Goal: Contribute content

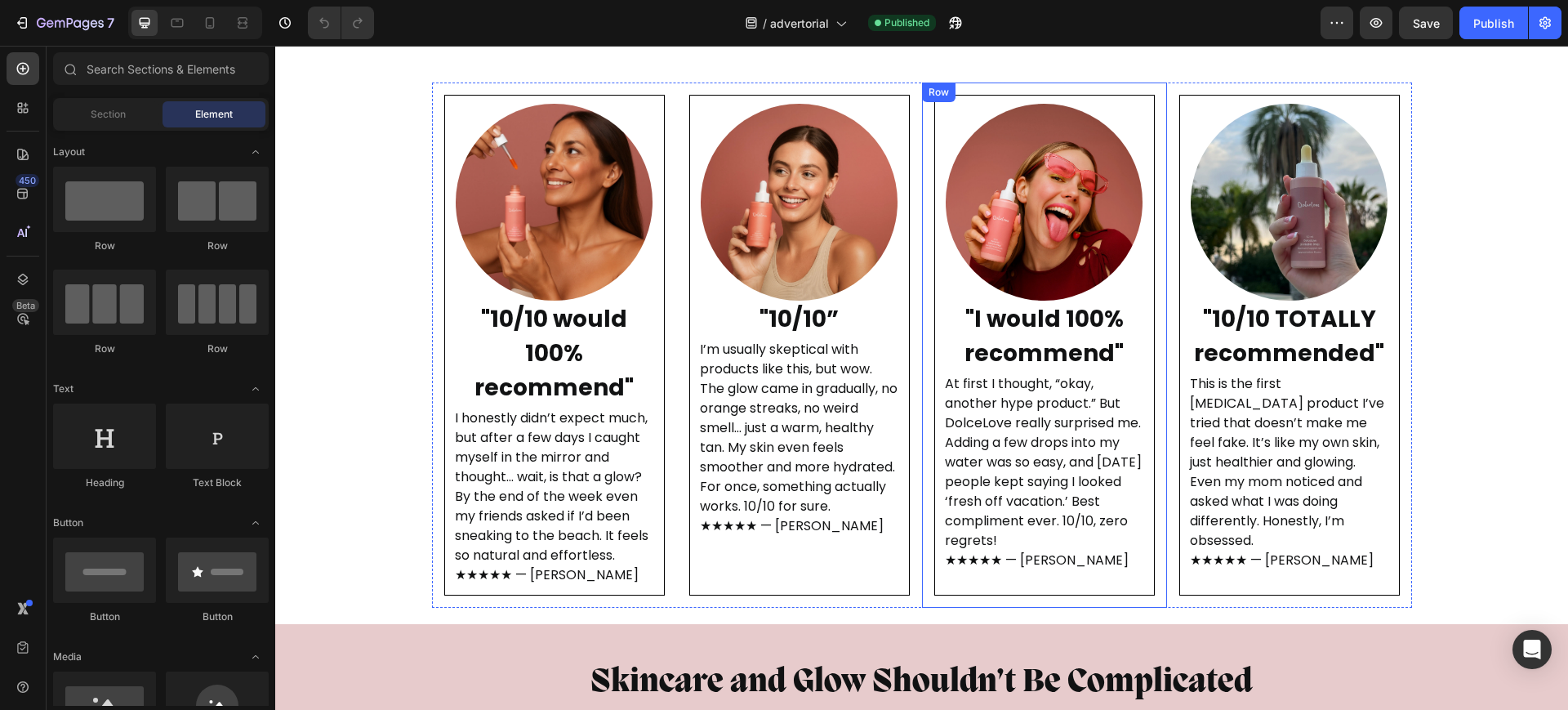
scroll to position [3777, 0]
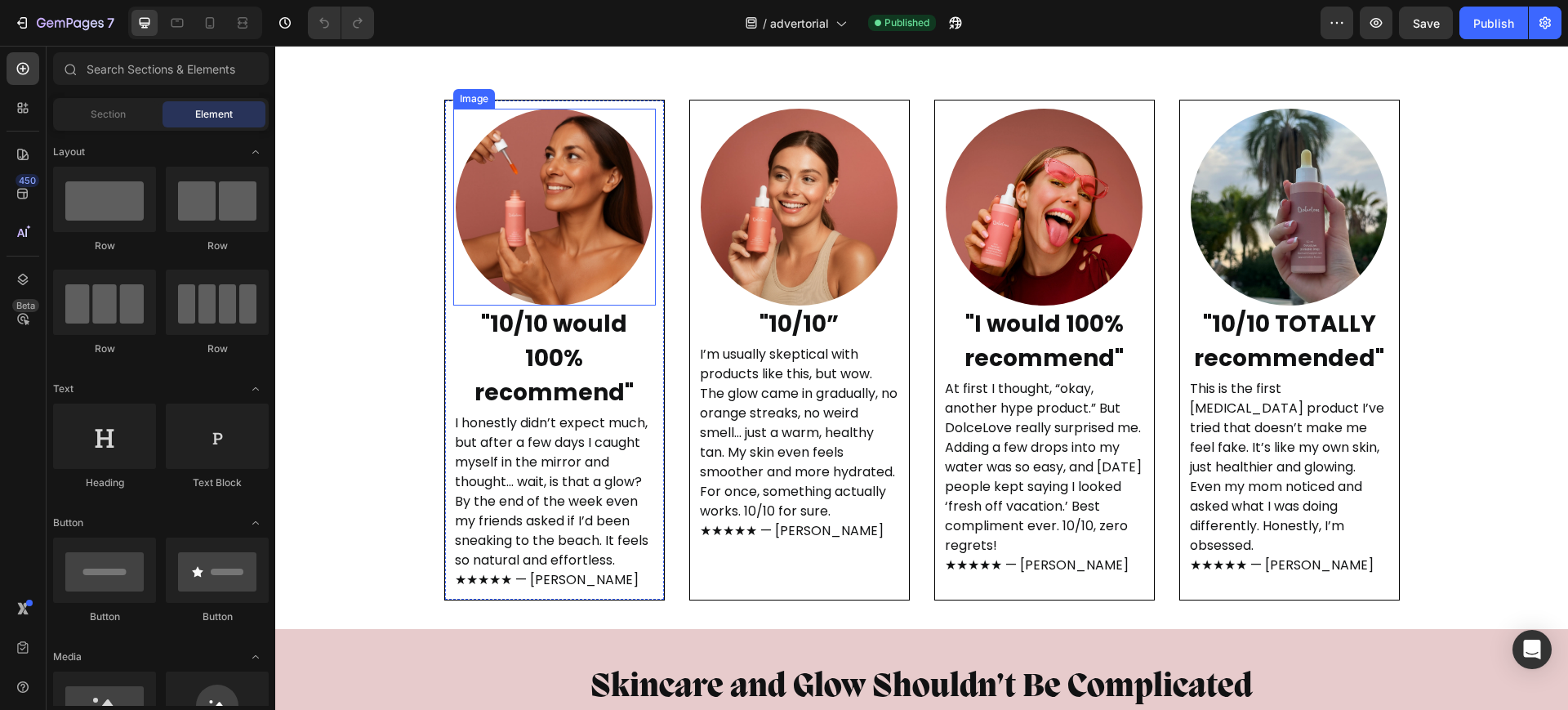
click at [575, 234] on img at bounding box center [554, 207] width 197 height 197
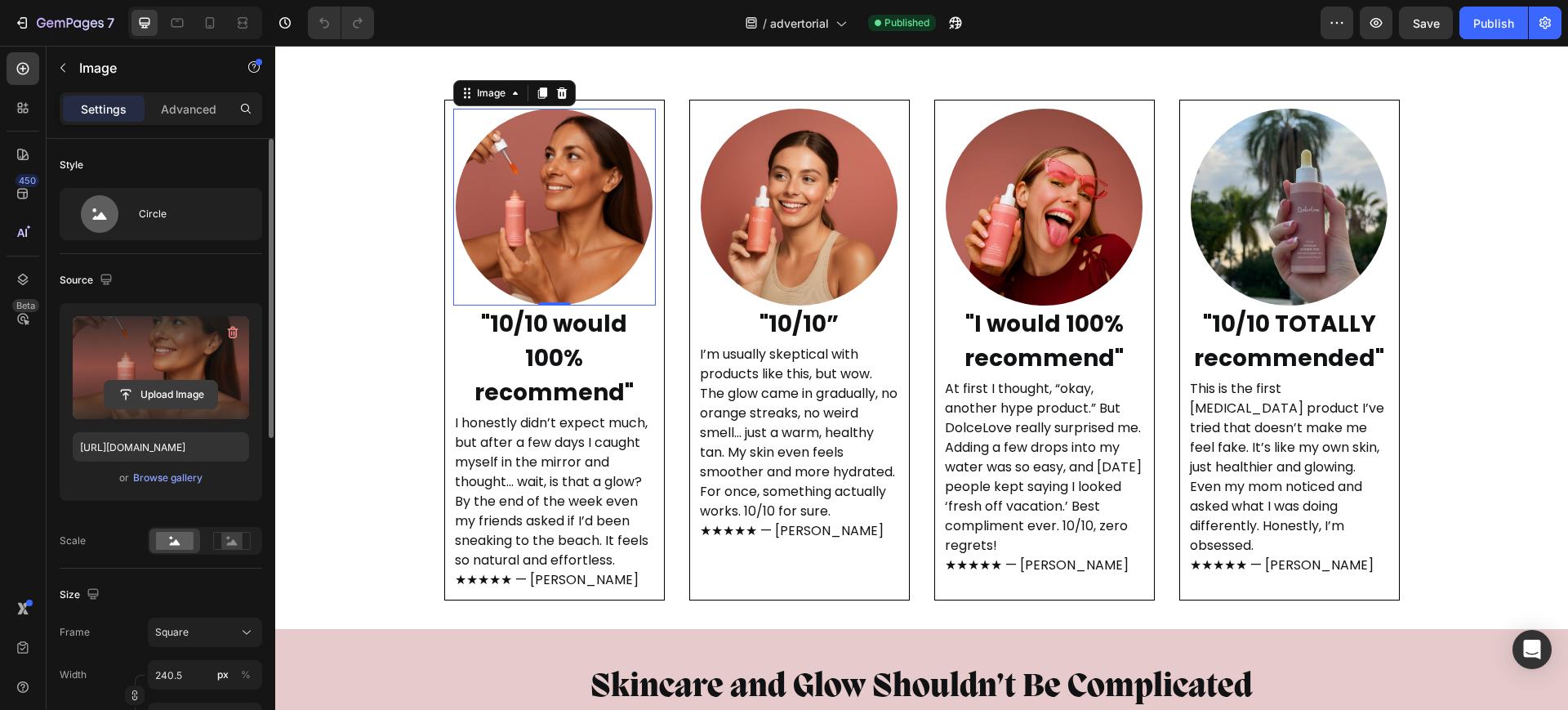
click at [178, 393] on input "file" at bounding box center [161, 394] width 113 height 28
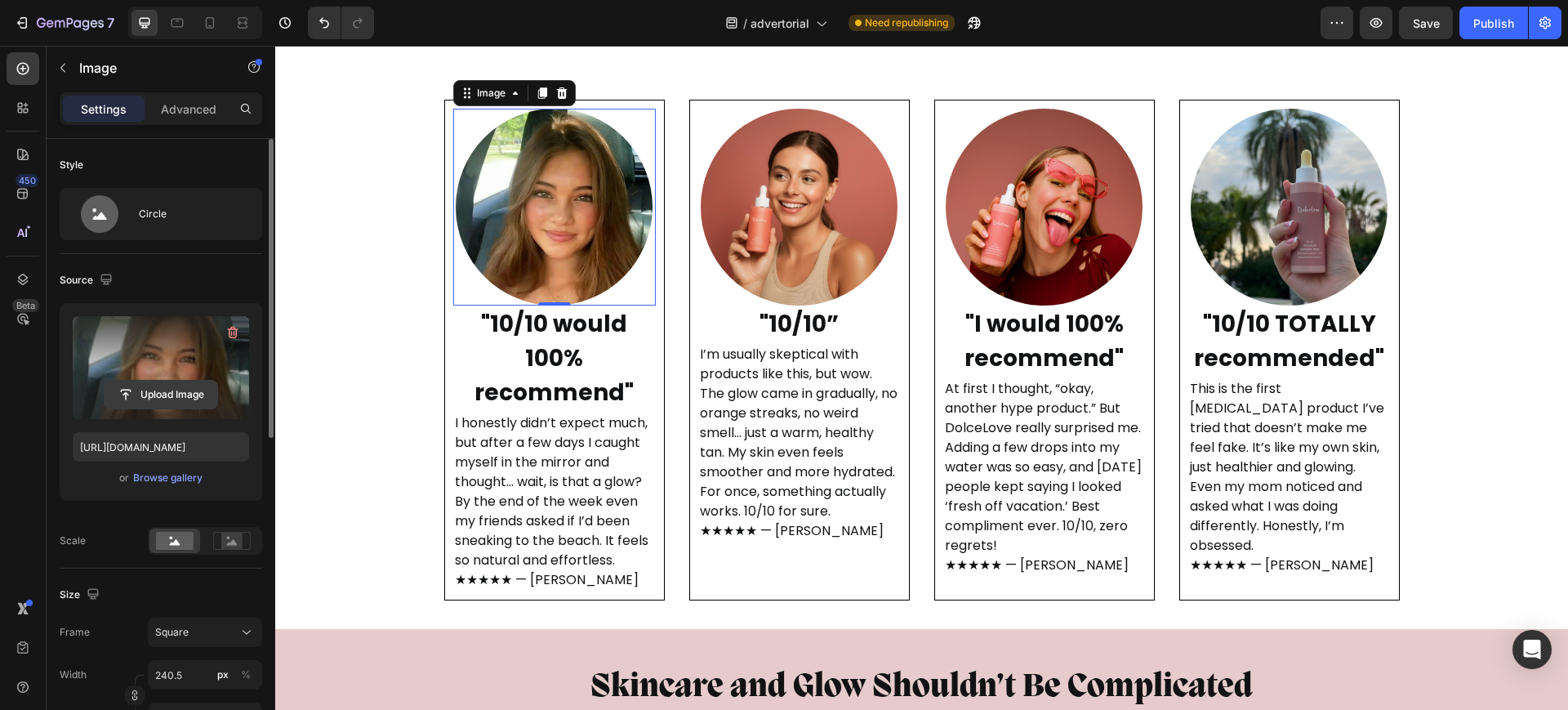
click at [180, 392] on input "file" at bounding box center [161, 394] width 113 height 28
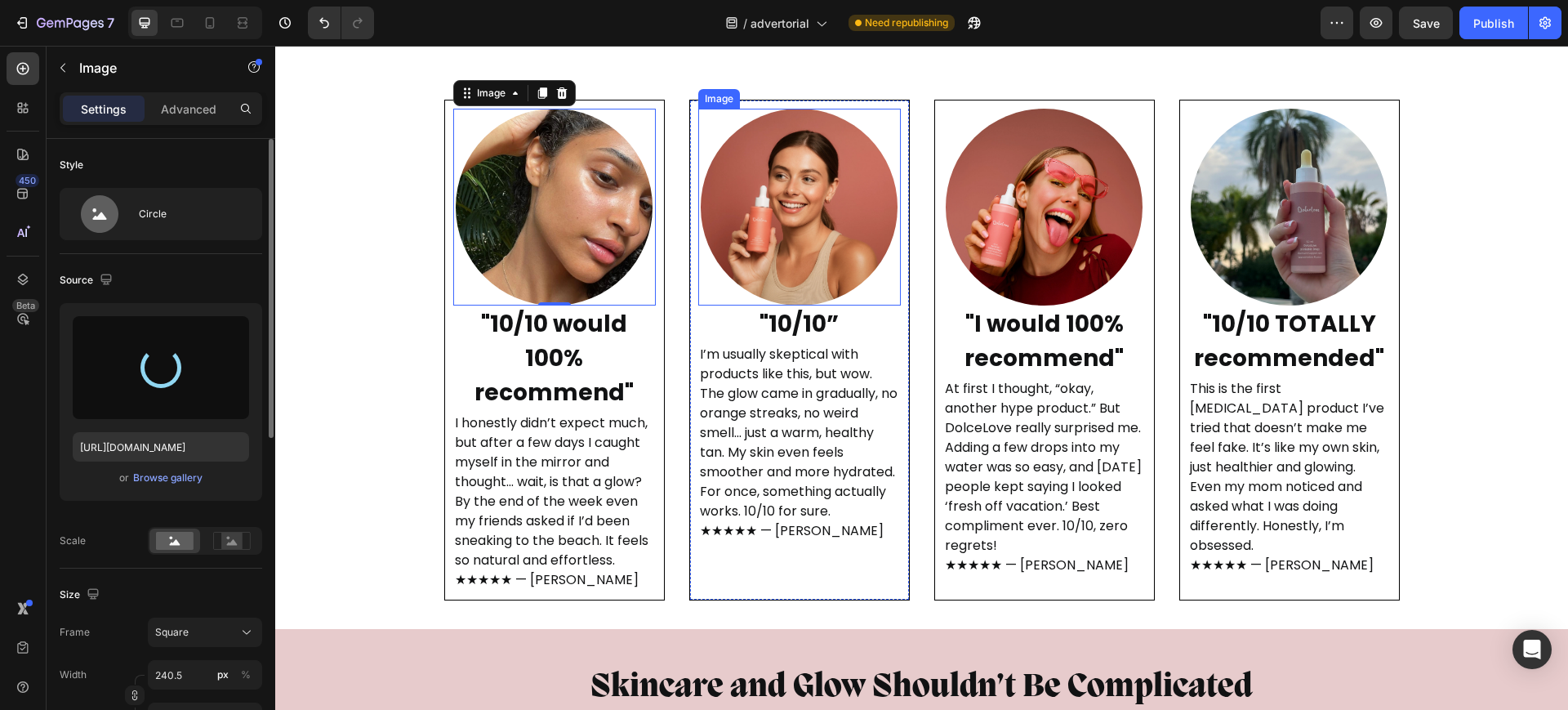
type input "[URL][DOMAIN_NAME]"
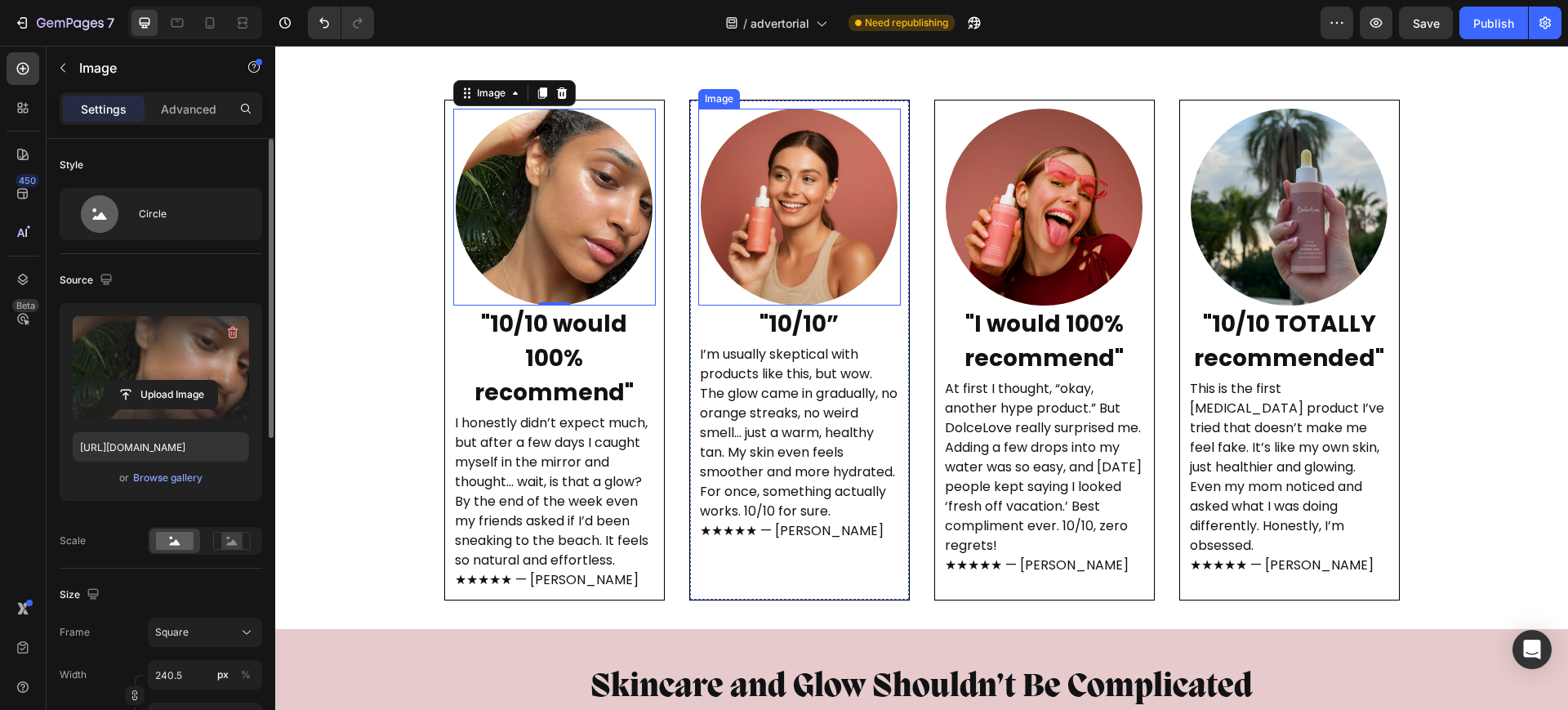
click at [810, 233] on img at bounding box center [799, 207] width 197 height 197
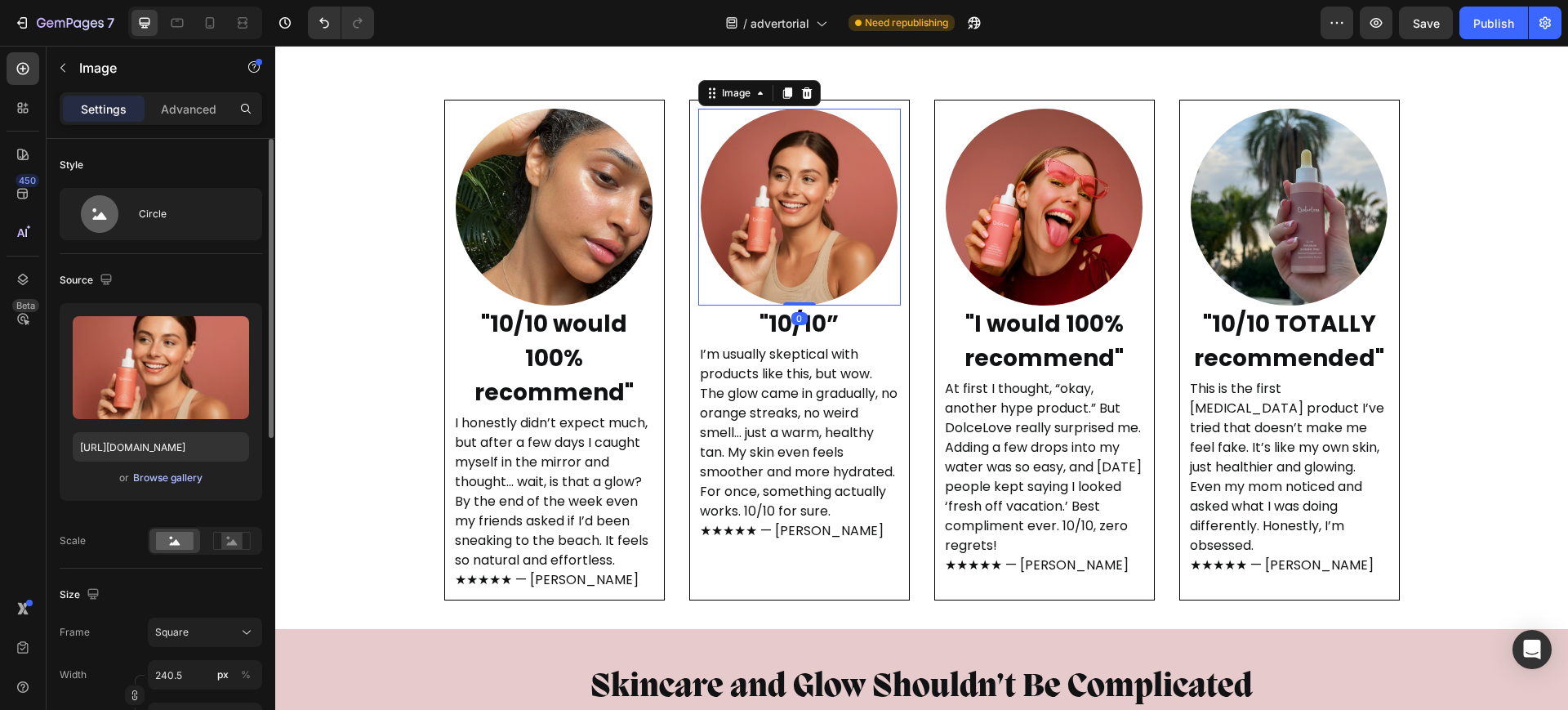
click at [183, 478] on div "Browse gallery" at bounding box center [167, 477] width 70 height 14
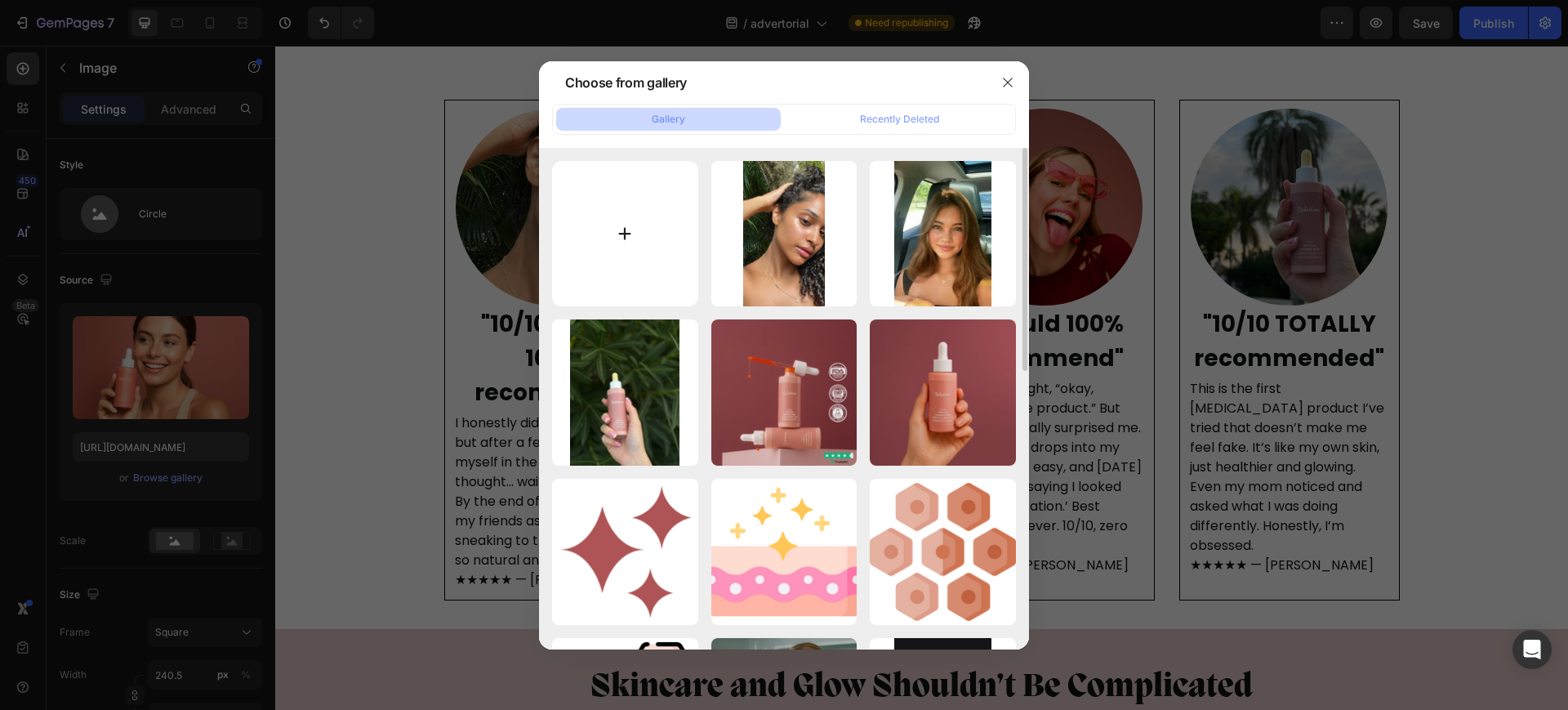
click at [639, 286] on input "file" at bounding box center [624, 234] width 146 height 146
type input "C:\fakepath\sds (2).webp"
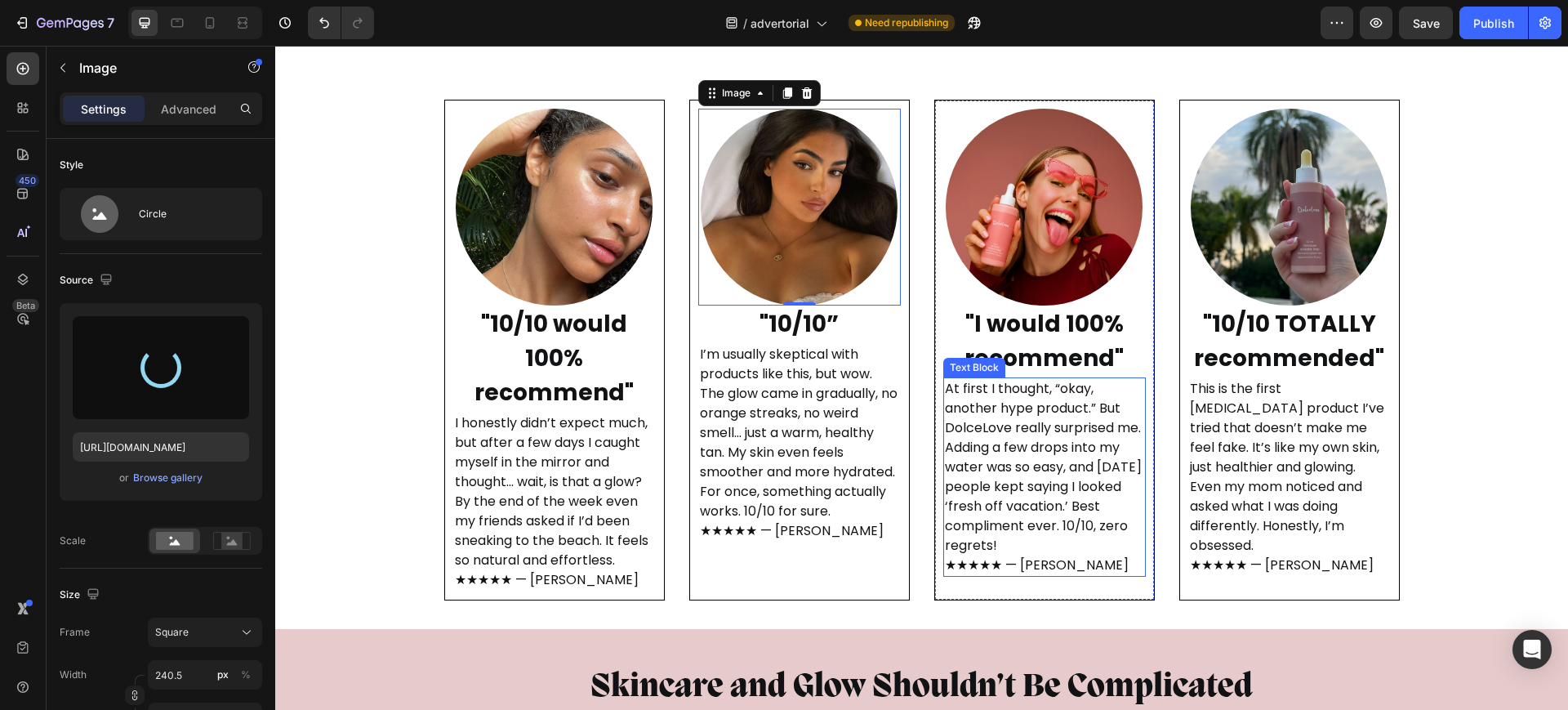
type input "[URL][DOMAIN_NAME]"
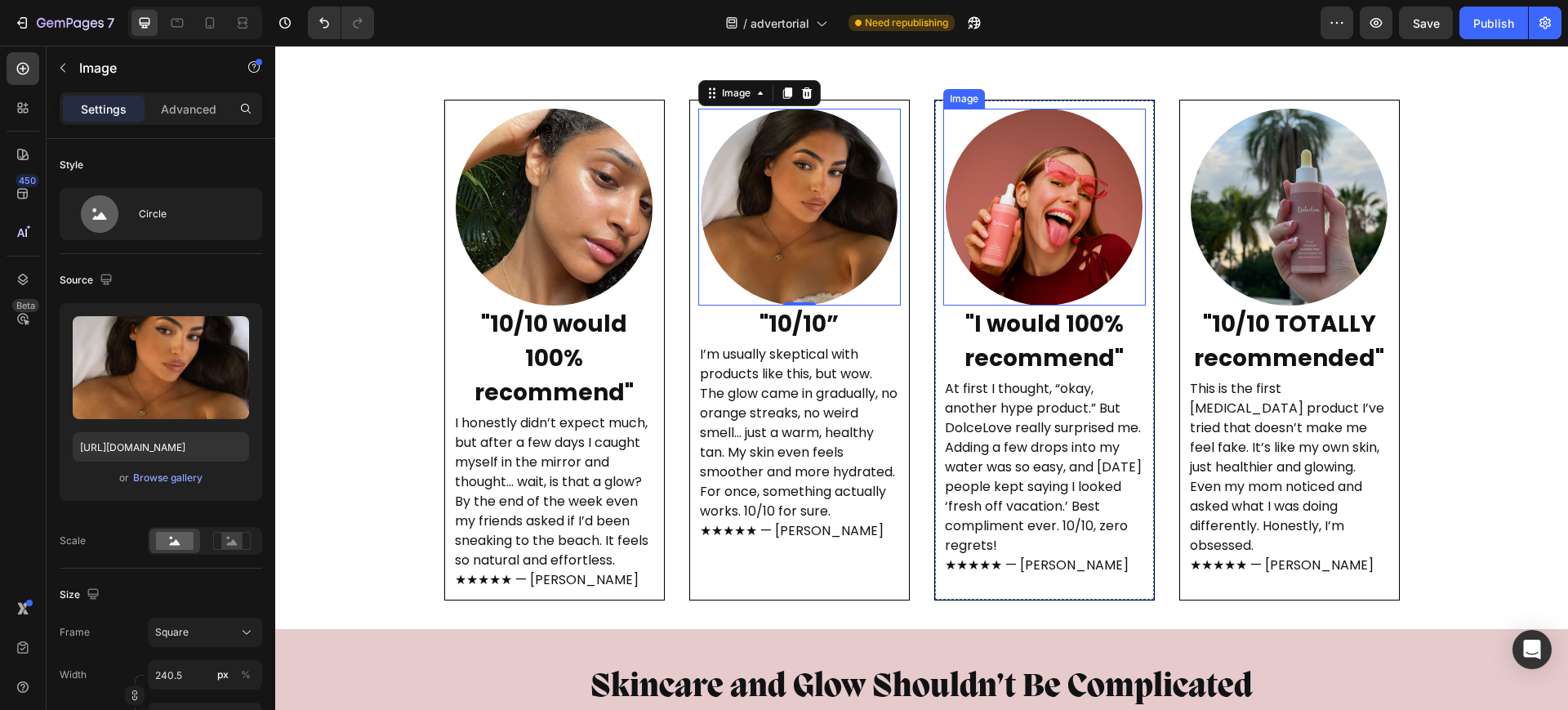
click at [1040, 222] on img at bounding box center [1044, 207] width 197 height 197
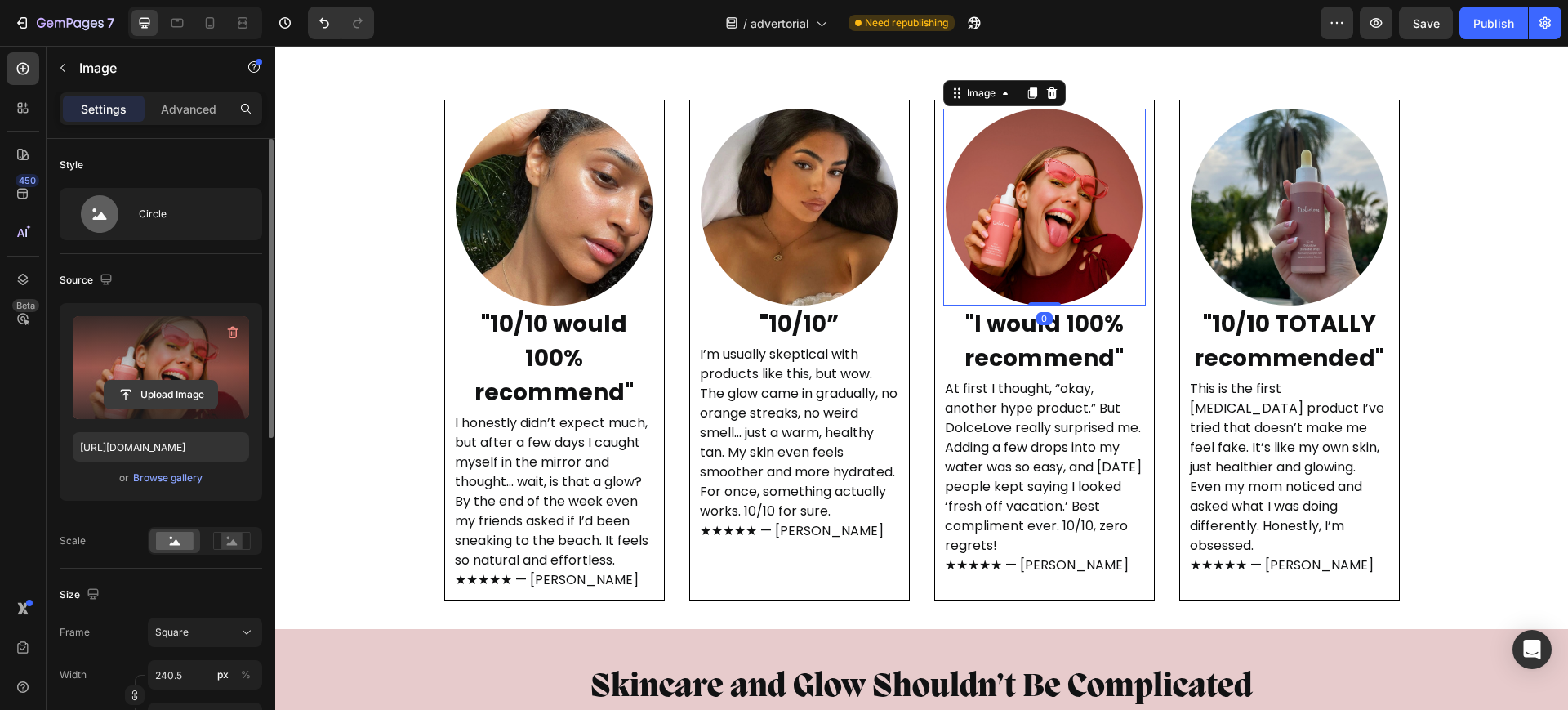
click at [170, 398] on input "file" at bounding box center [161, 394] width 113 height 28
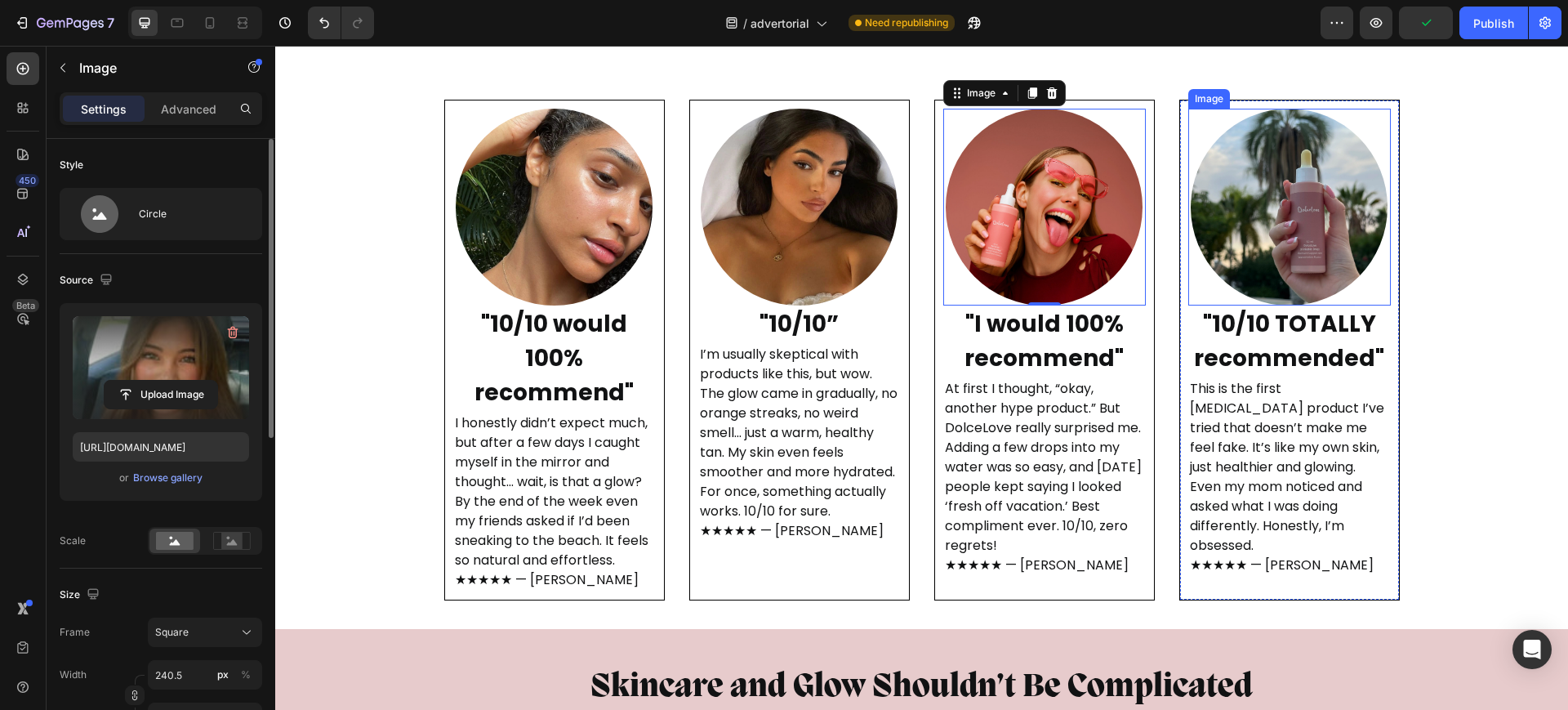
type input "[URL][DOMAIN_NAME]"
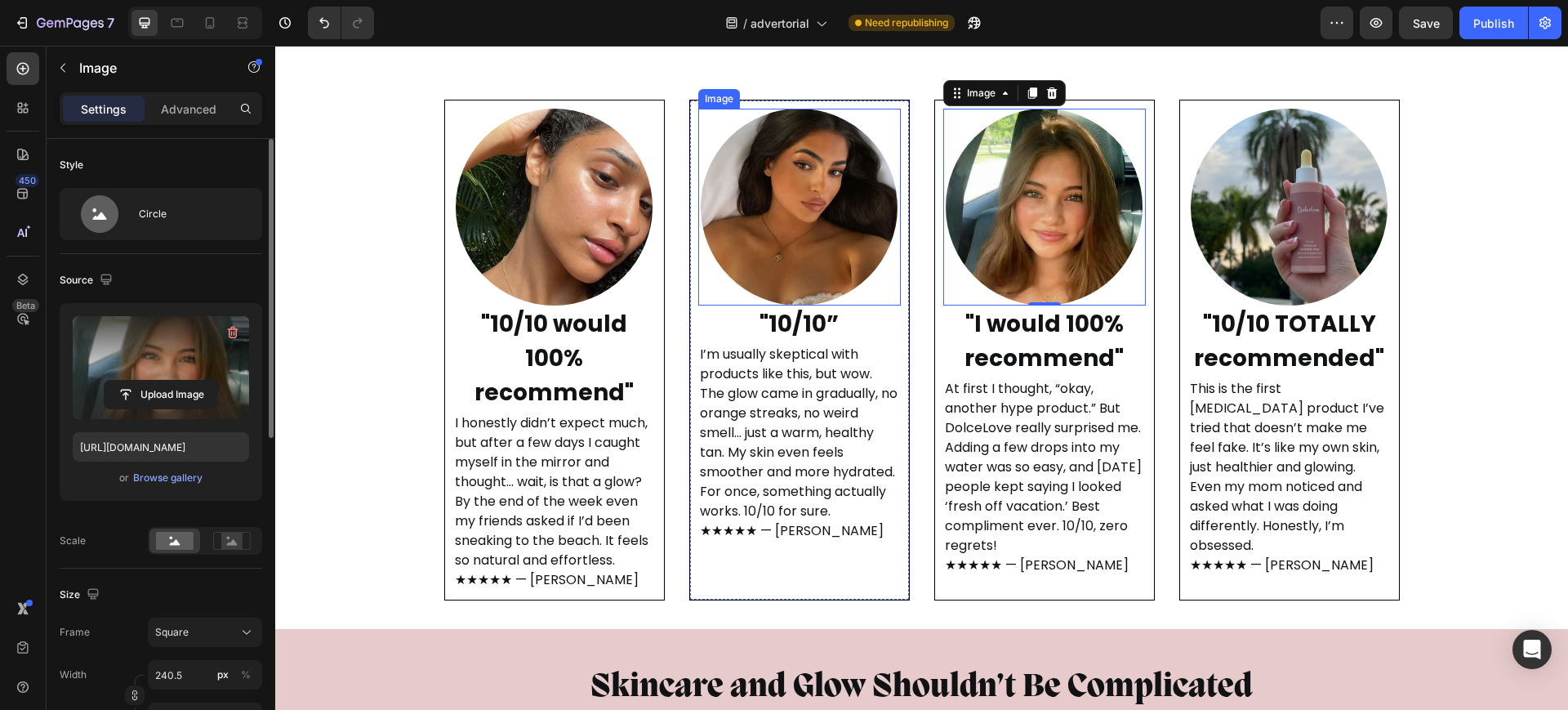
click at [834, 244] on img at bounding box center [799, 207] width 197 height 197
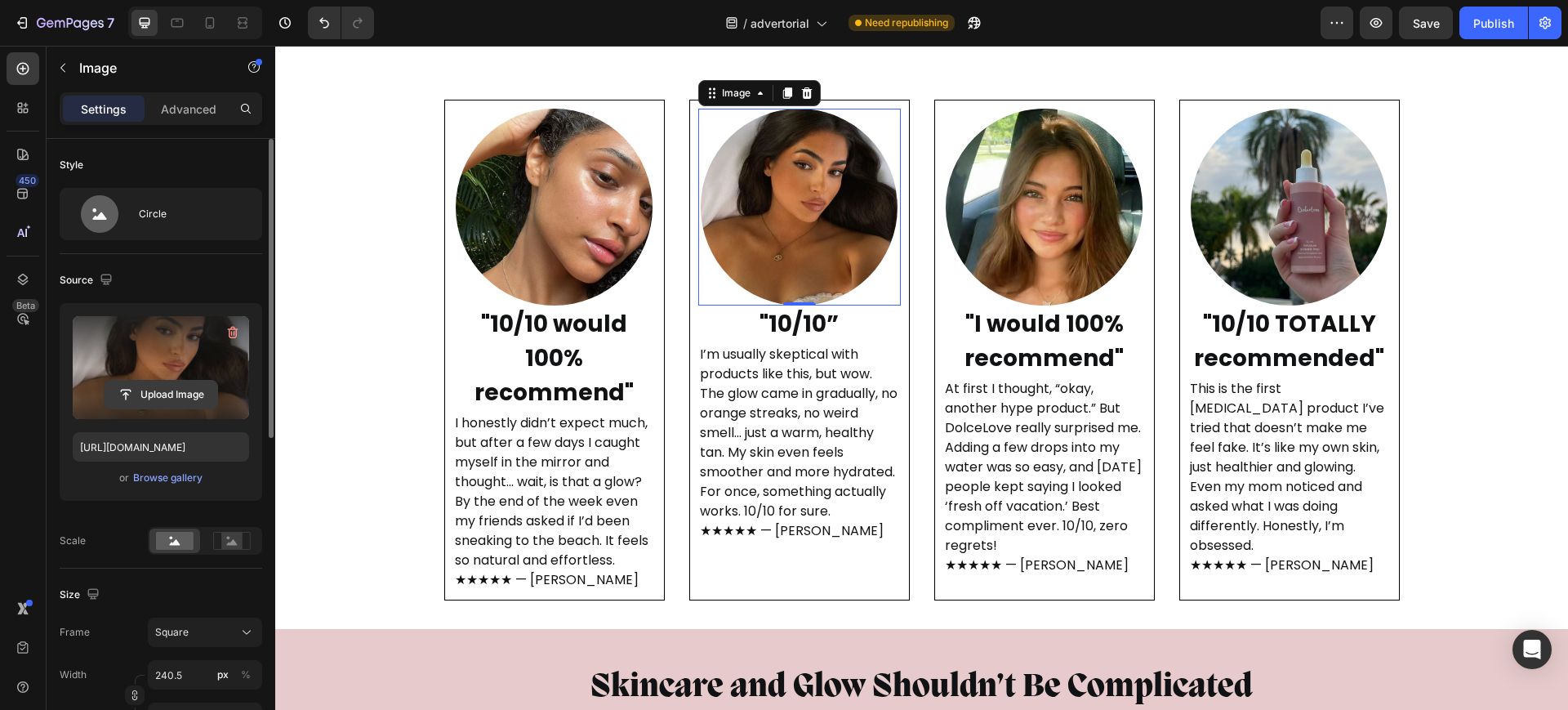
click at [151, 389] on input "file" at bounding box center [161, 394] width 113 height 28
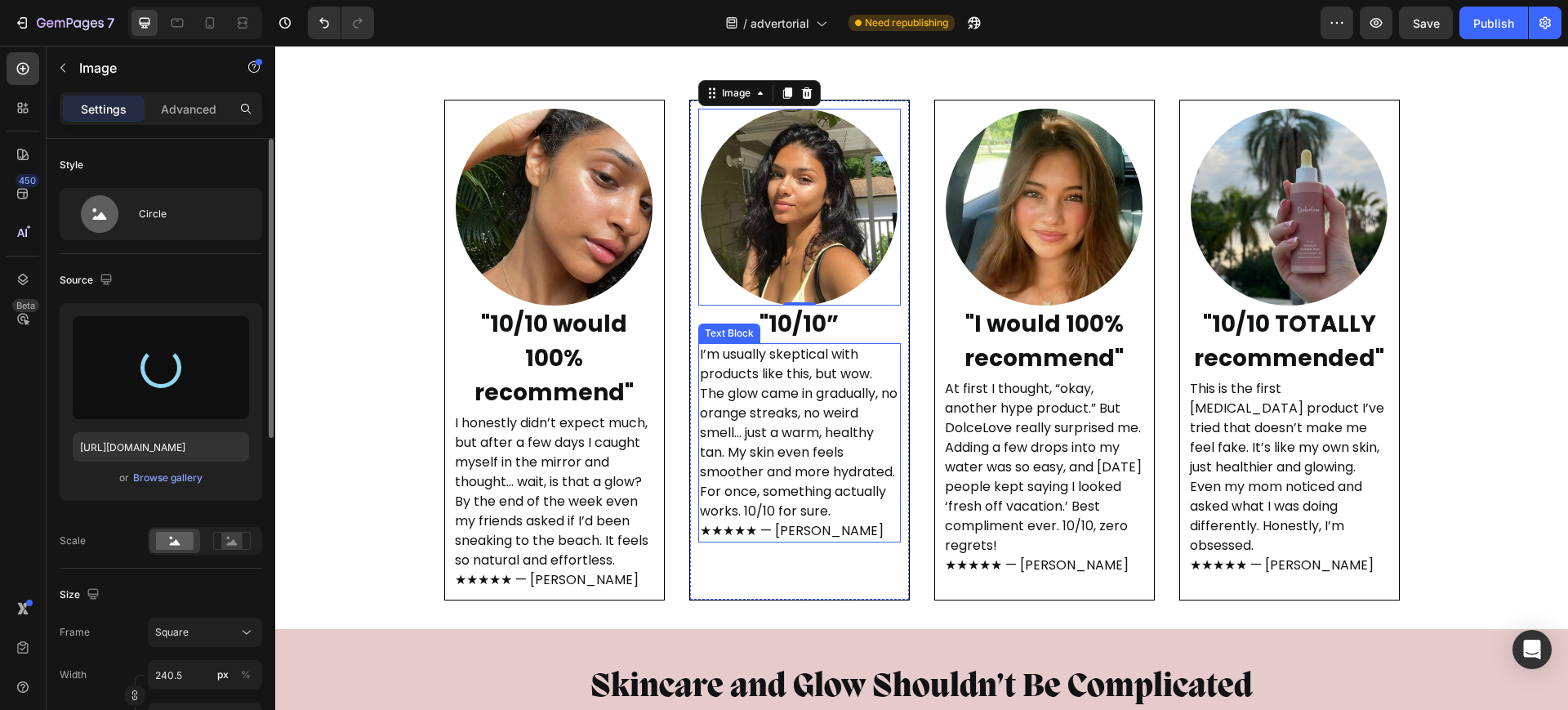
type input "[URL][DOMAIN_NAME]"
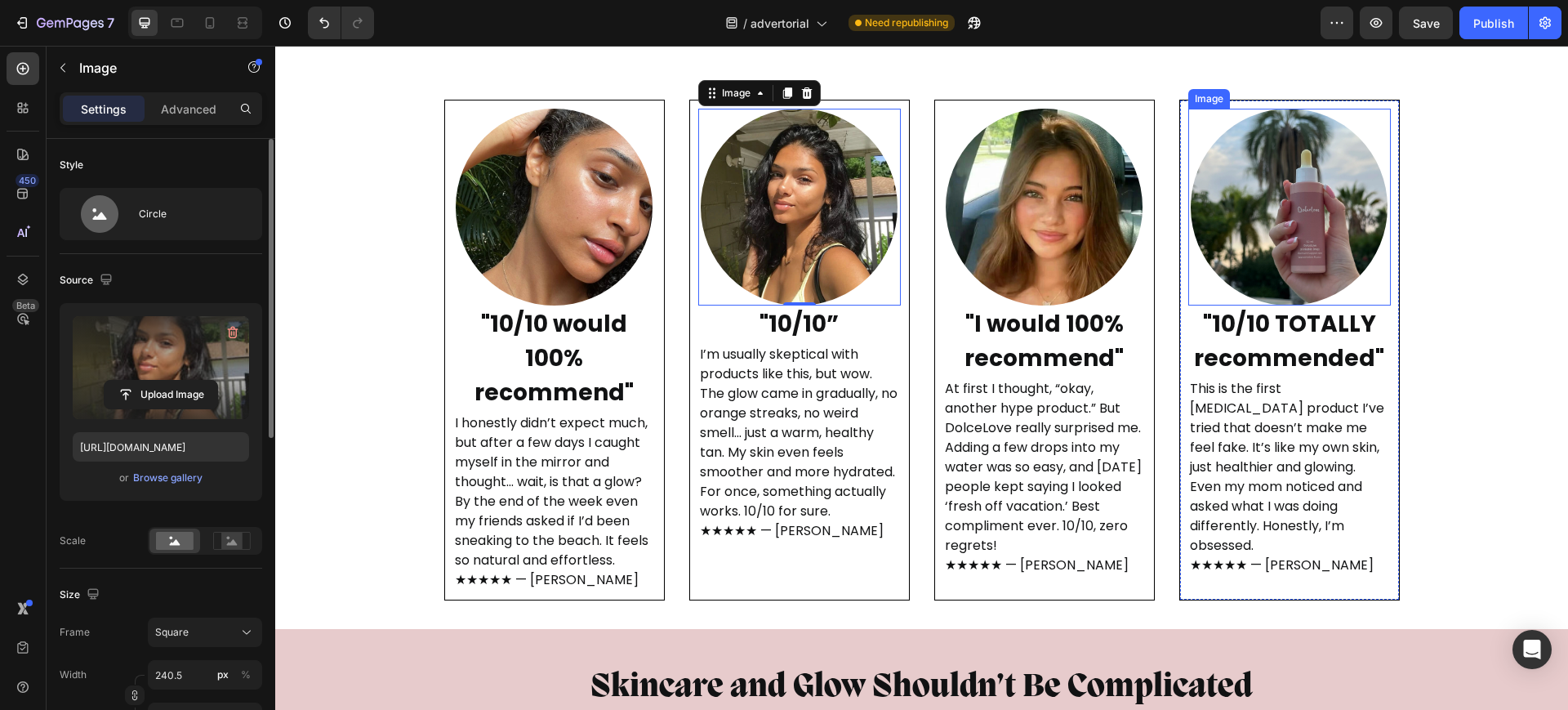
click at [1302, 218] on img at bounding box center [1289, 207] width 197 height 197
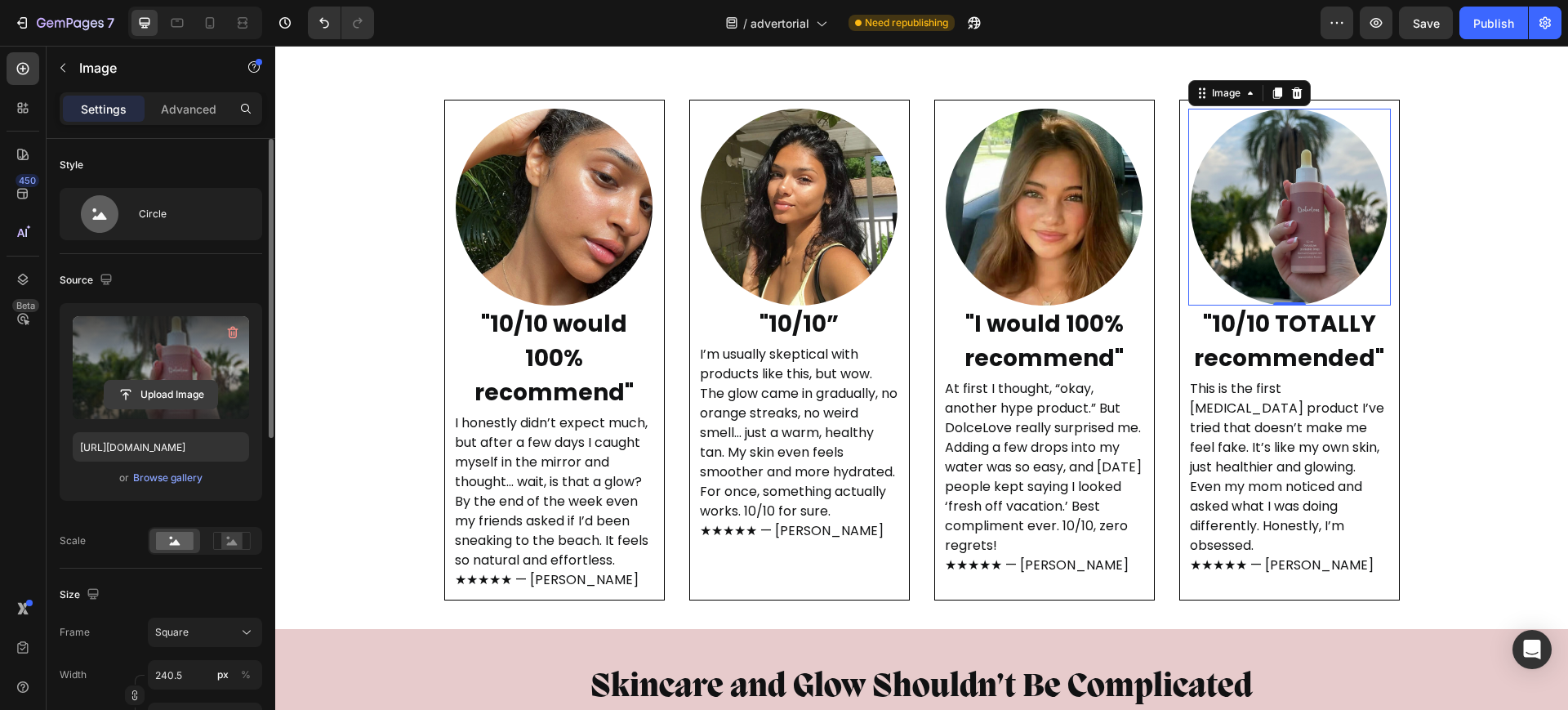
click at [159, 397] on input "file" at bounding box center [161, 394] width 113 height 28
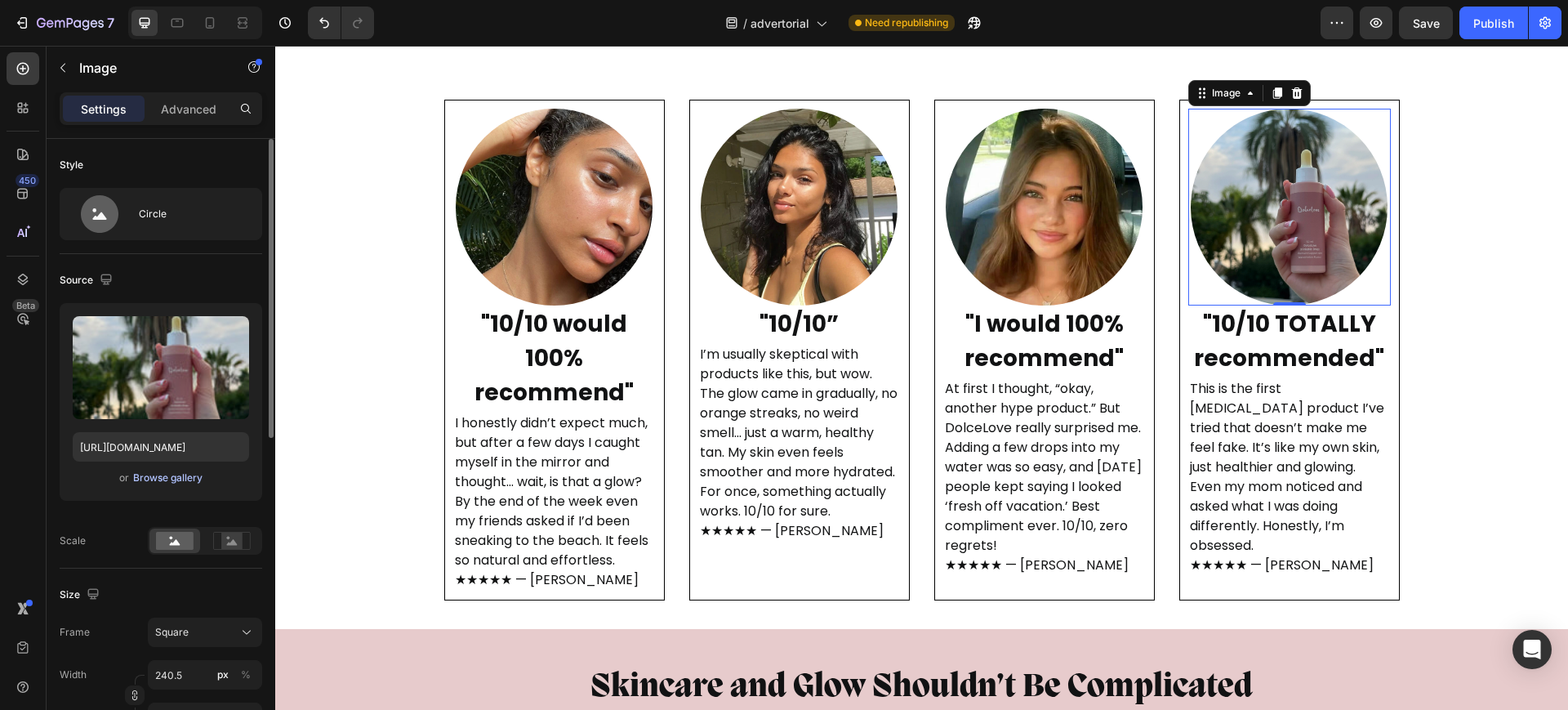
click at [193, 479] on div "Browse gallery" at bounding box center [167, 477] width 70 height 14
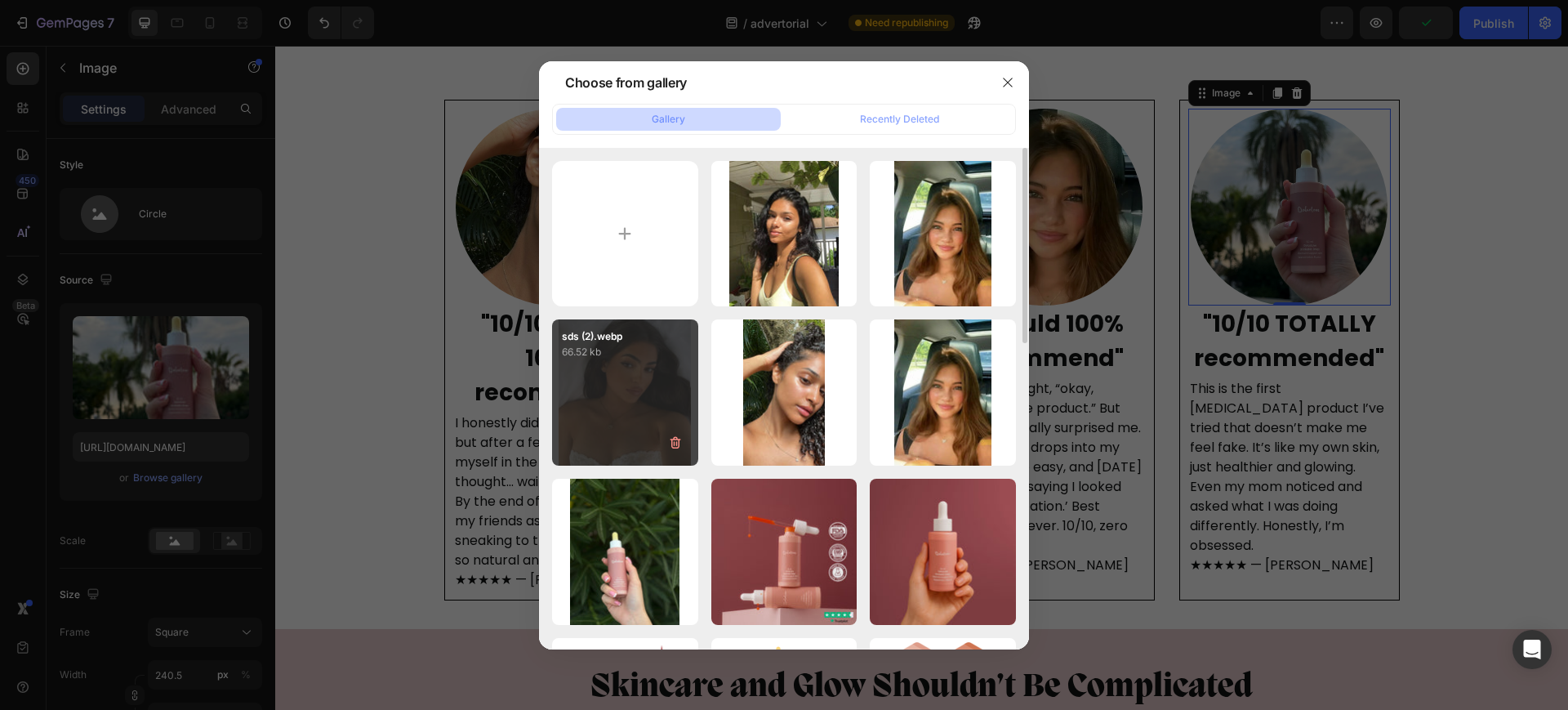
click at [634, 398] on div "sds (2).webp 66.52 kb" at bounding box center [624, 392] width 146 height 146
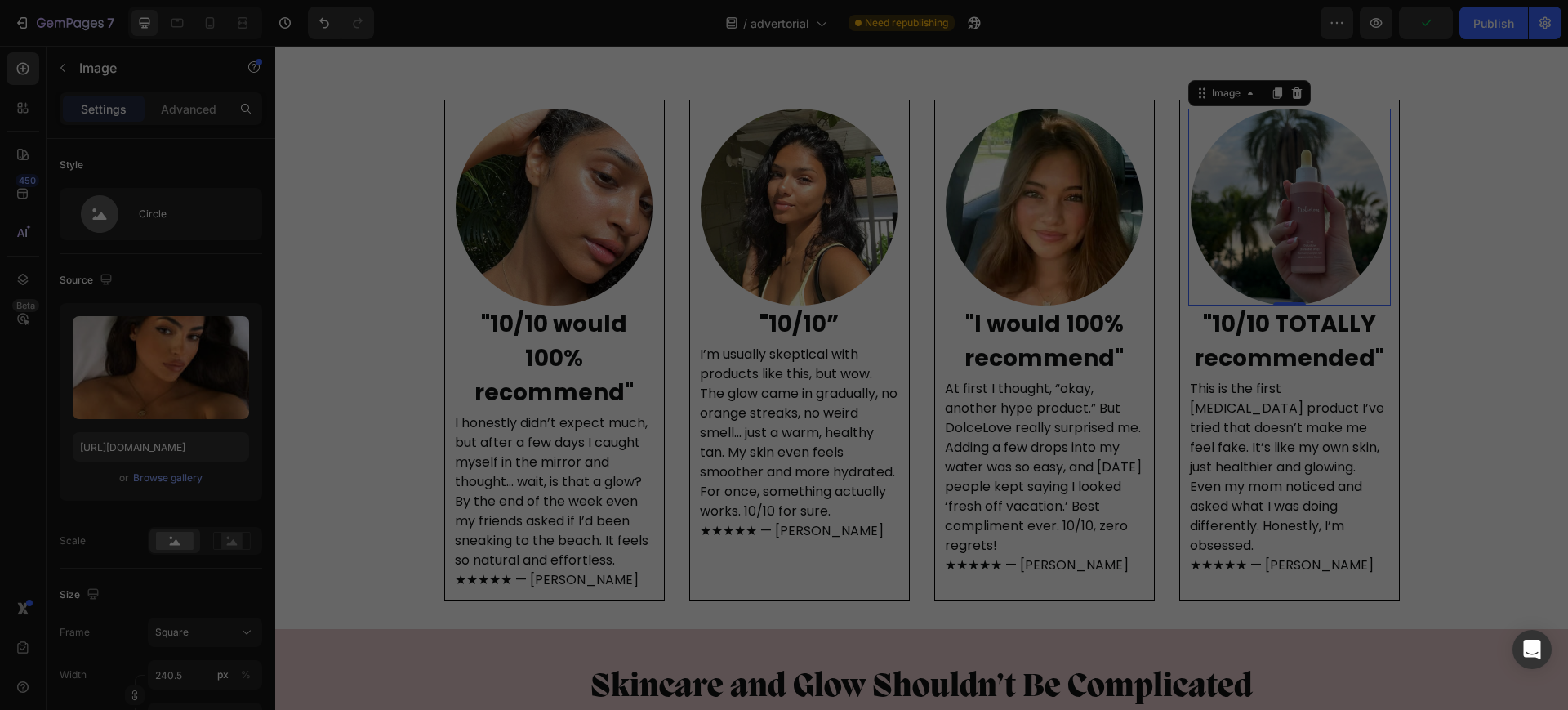
type input "[URL][DOMAIN_NAME]"
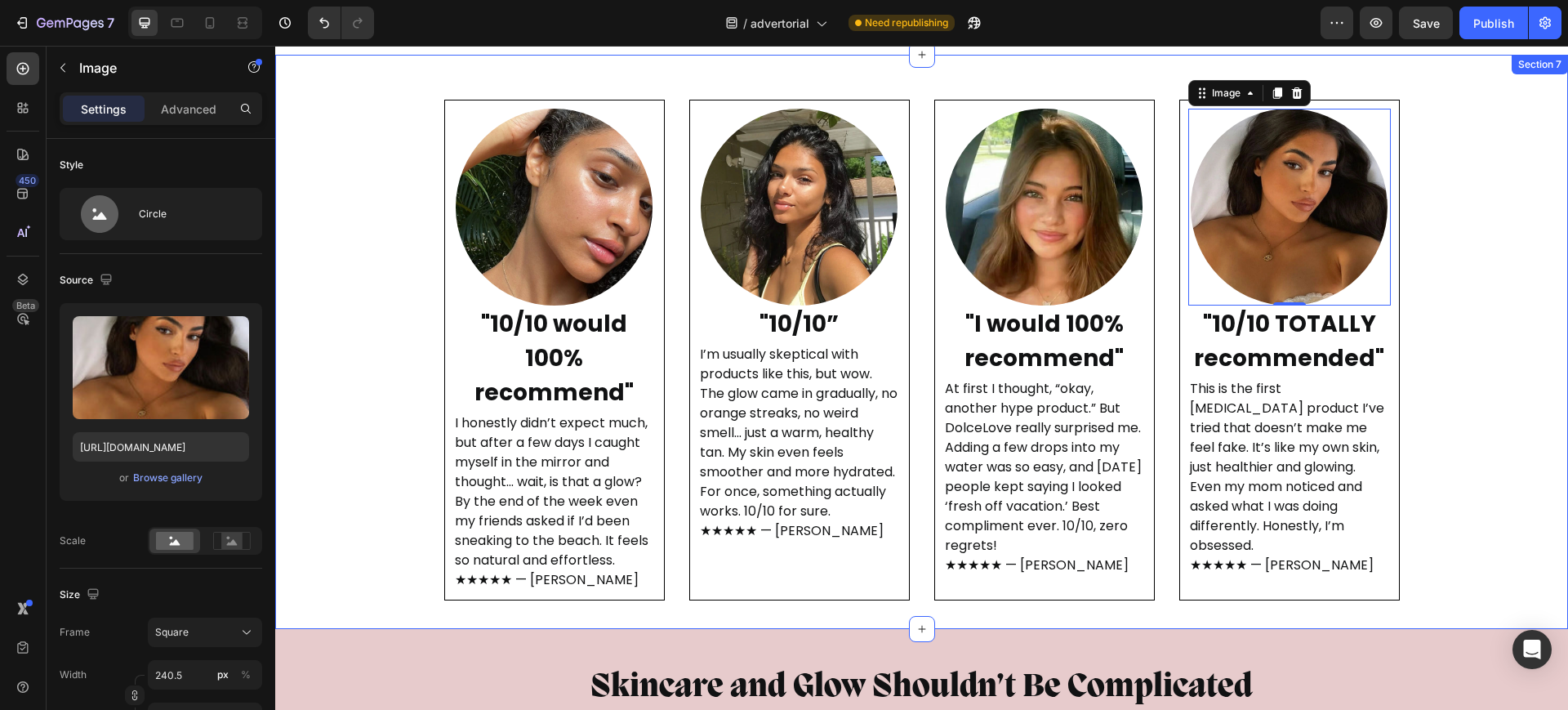
click at [1473, 303] on div "Image "10/10 would 100% recommend" Text Block I honestly didn’t expect much, bu…" at bounding box center [921, 341] width 1293 height 541
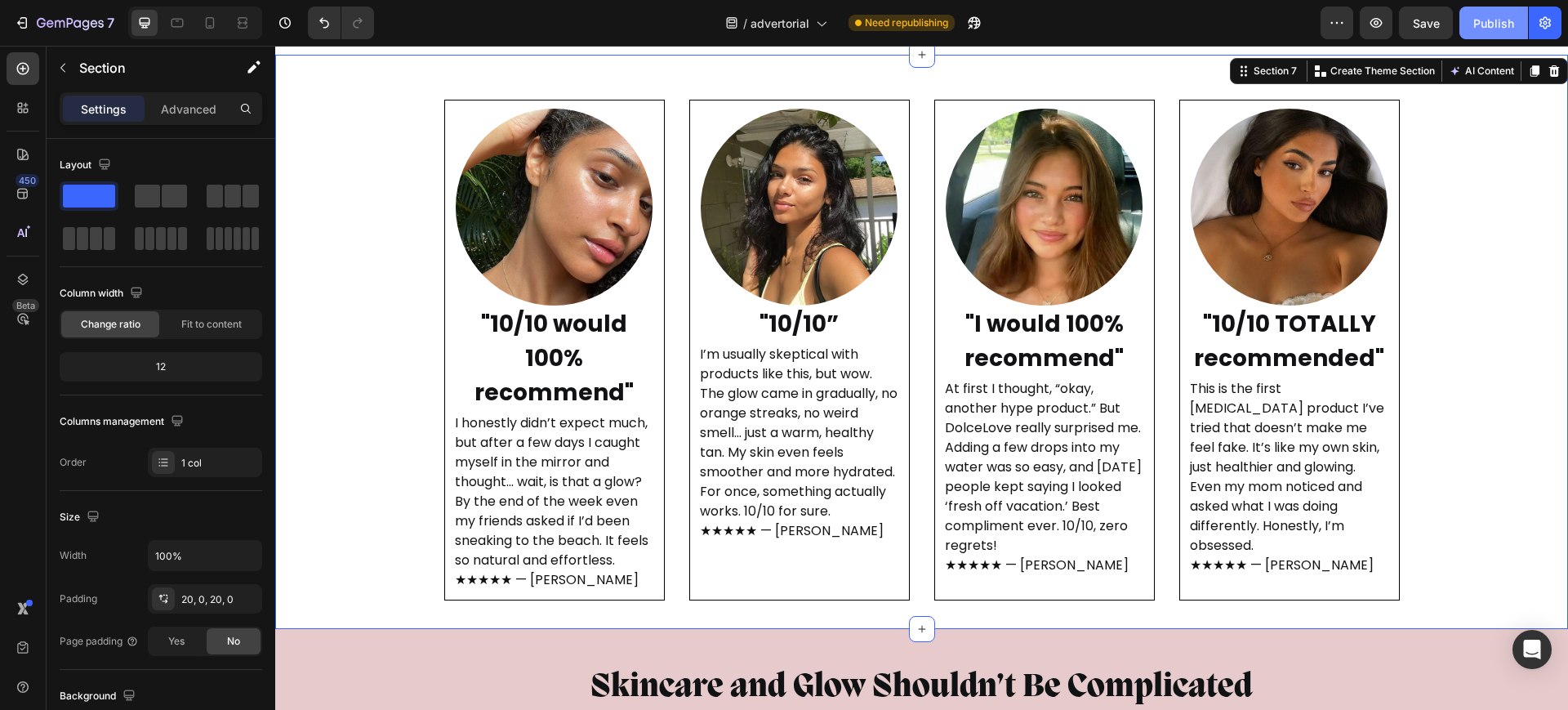
click at [1512, 16] on div "Publish" at bounding box center [1494, 23] width 41 height 17
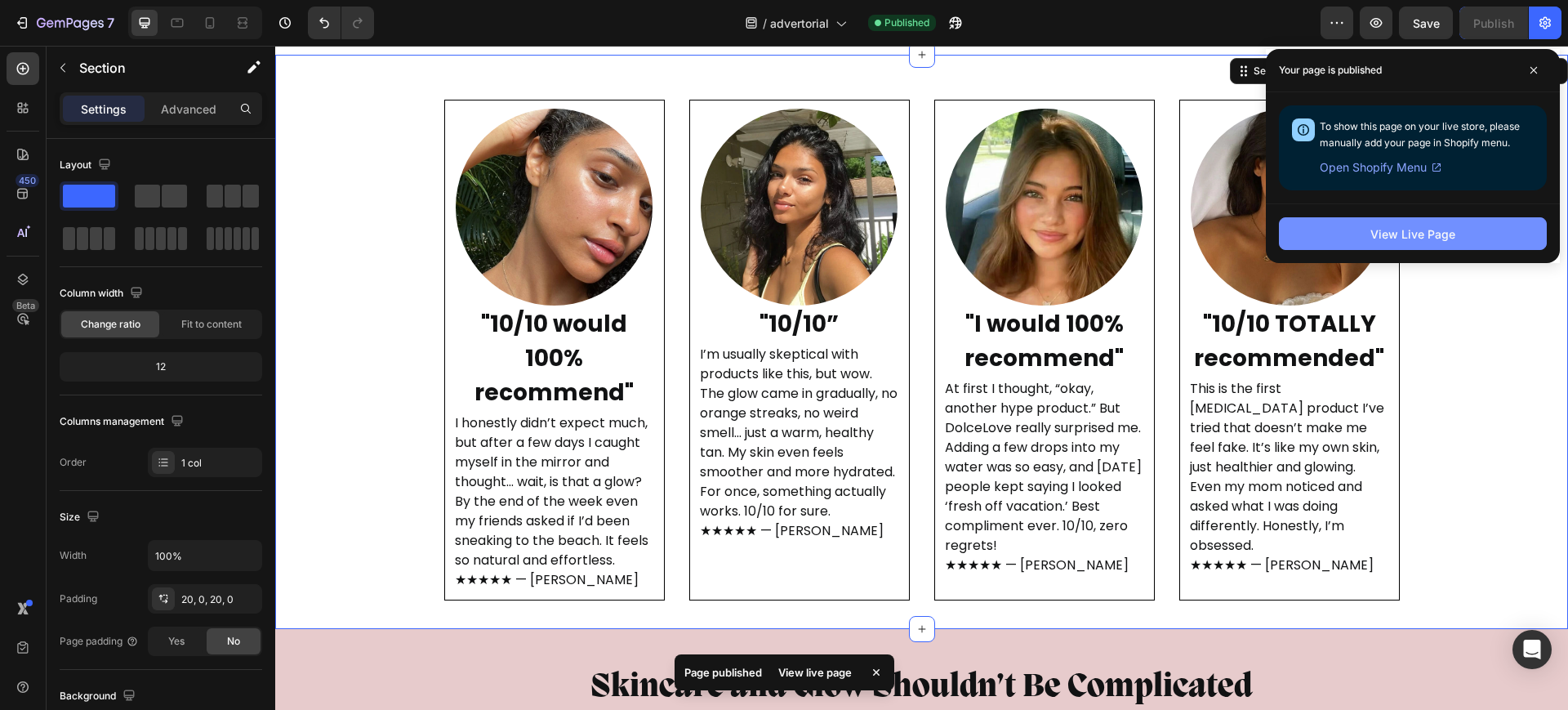
click at [1390, 240] on div "View Live Page" at bounding box center [1412, 234] width 85 height 17
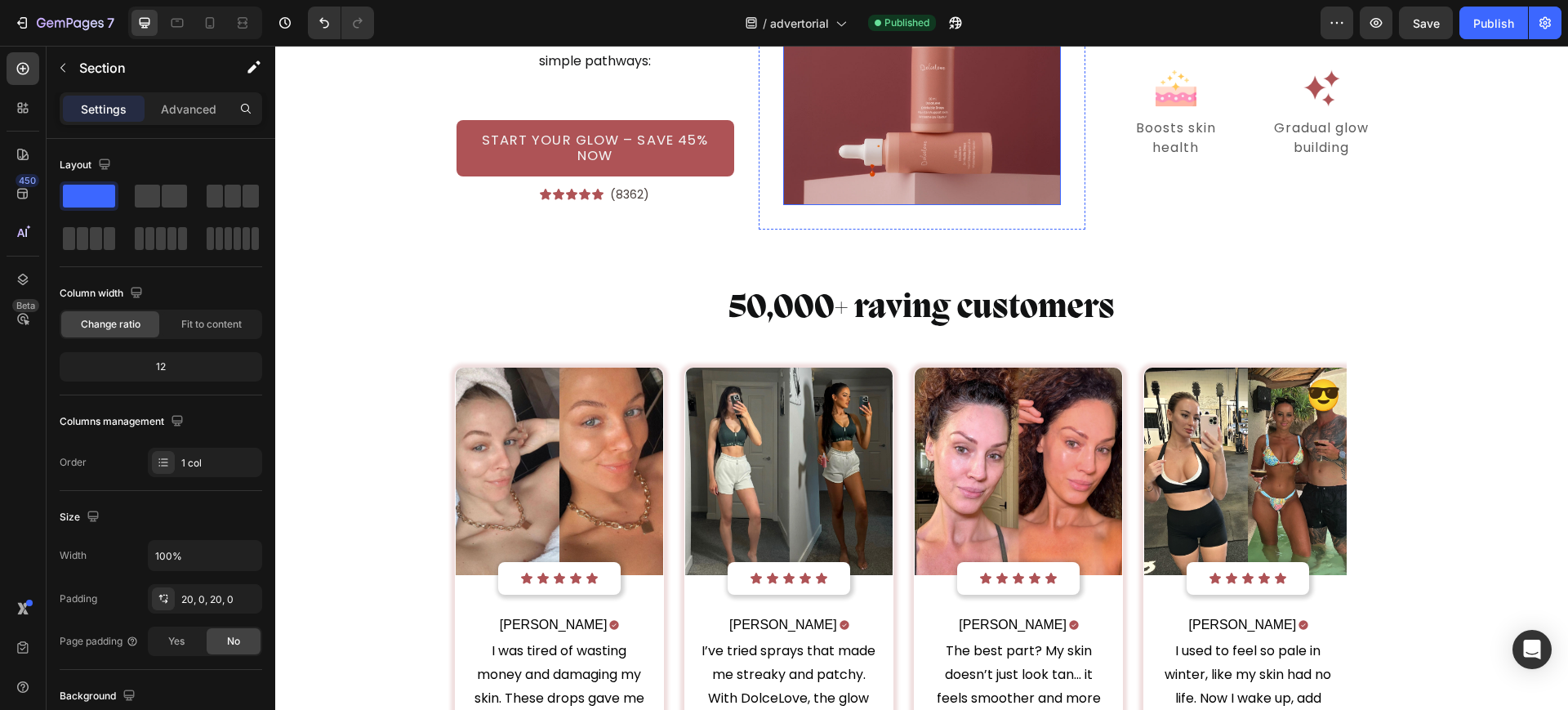
scroll to position [5308, 0]
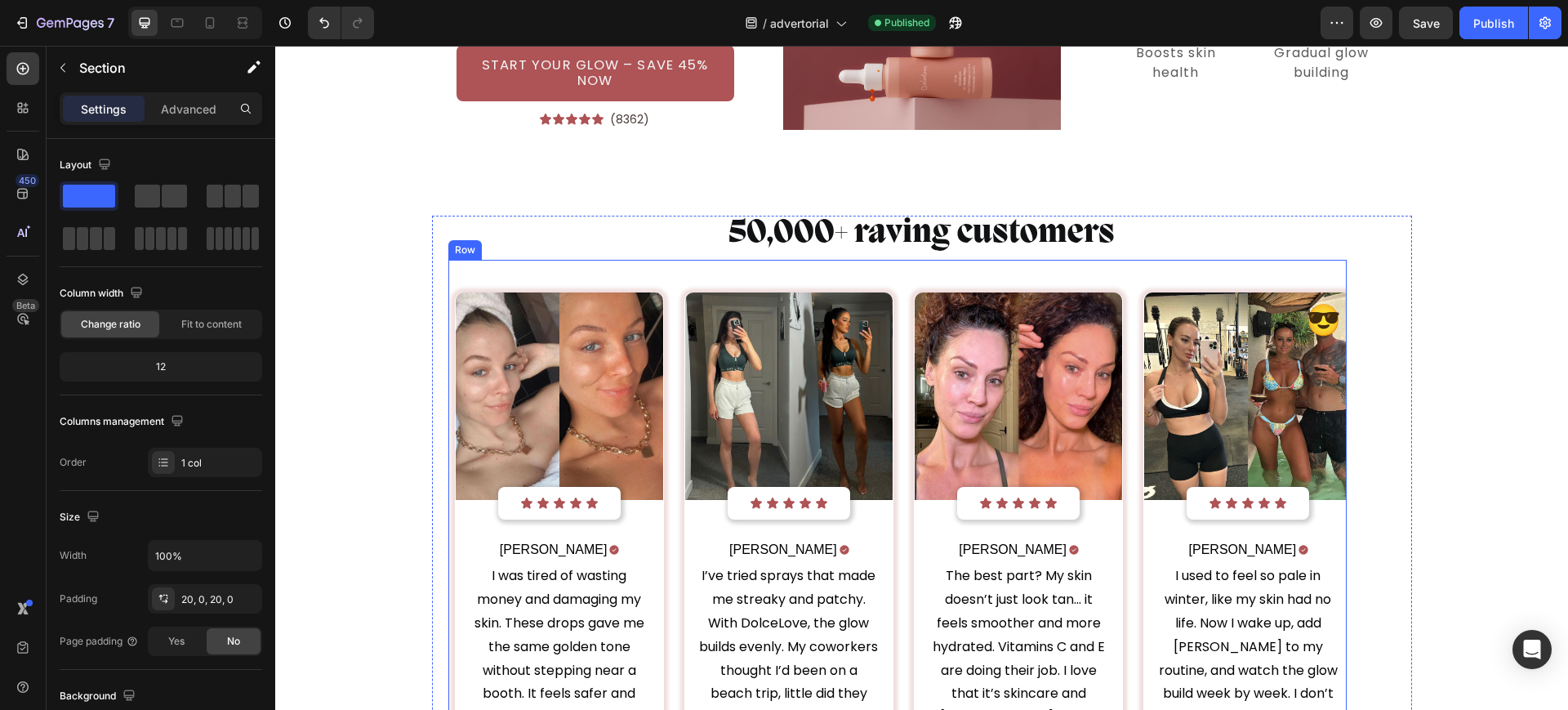
click at [930, 264] on div "Image Icon Icon Icon Icon Icon Icon List Row [PERSON_NAME] Text Block Icon Row …" at bounding box center [897, 541] width 898 height 564
click at [642, 226] on p "50,000+ raving customers" at bounding box center [921, 234] width 976 height 32
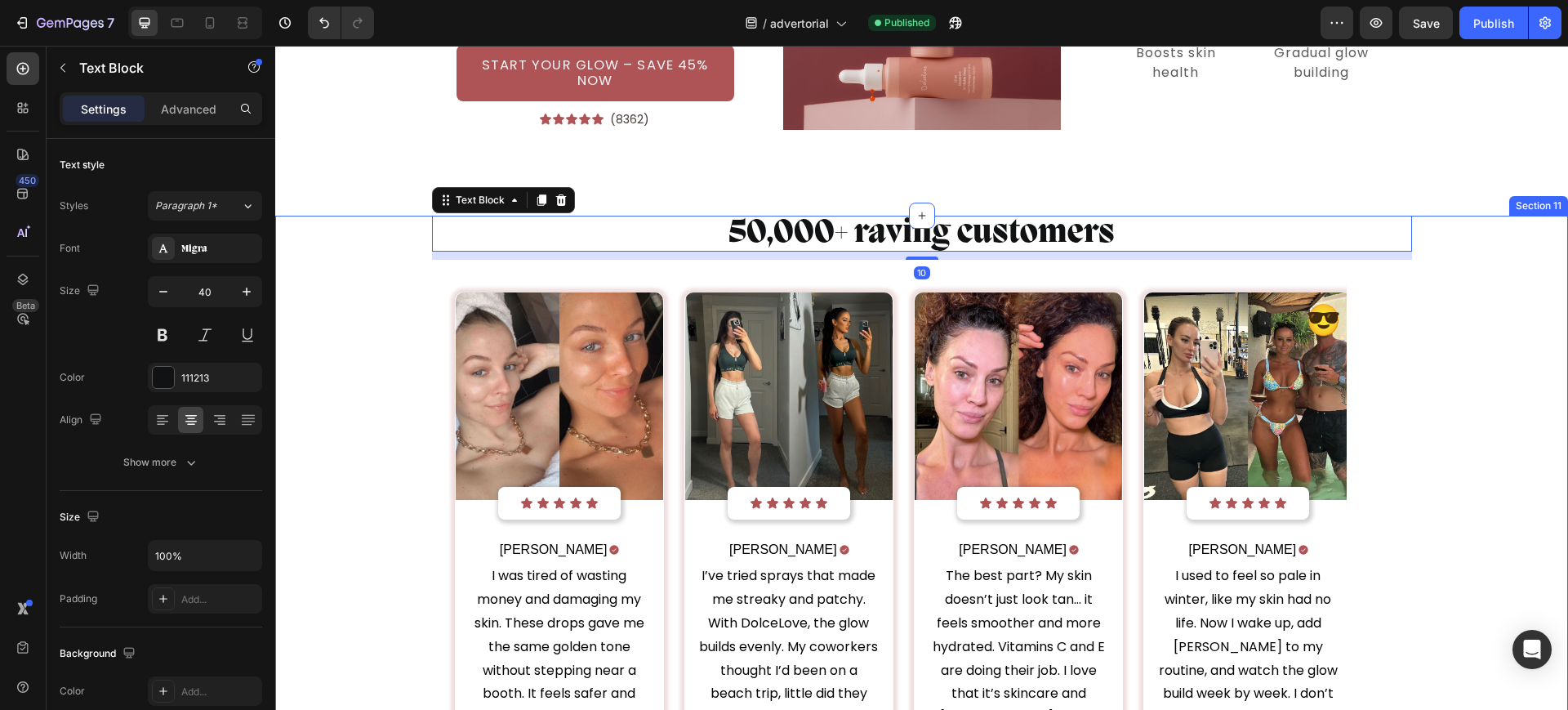
click at [414, 275] on div "50,000+ raving customers Text Block 10 Image Icon Icon Icon Icon Icon Icon List…" at bounding box center [921, 520] width 1293 height 609
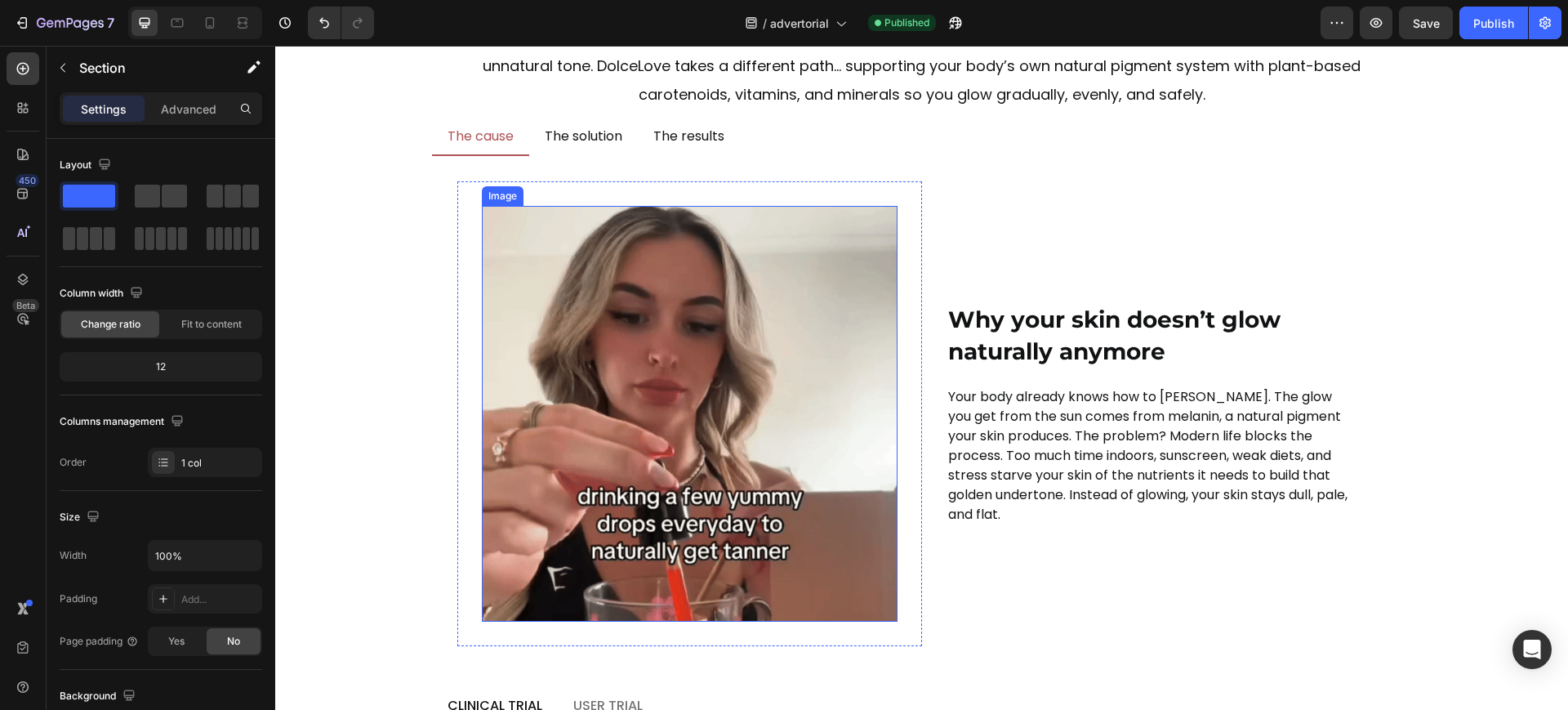
scroll to position [6737, 0]
